Goal: Navigation & Orientation: Find specific page/section

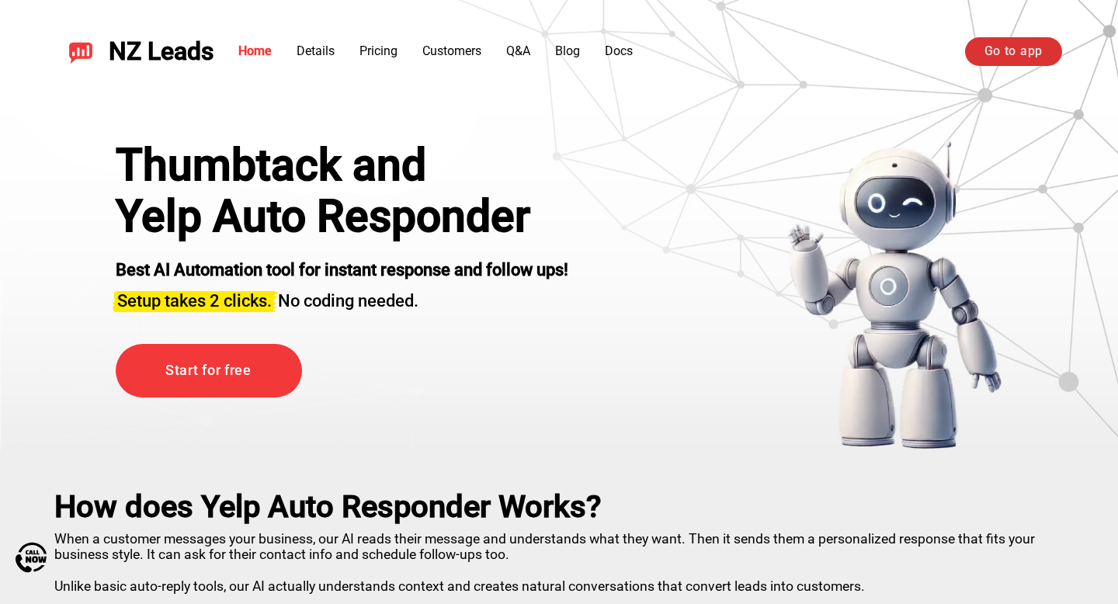
click at [1016, 51] on link "Go to app" at bounding box center [1013, 51] width 97 height 28
